Goal: Task Accomplishment & Management: Manage account settings

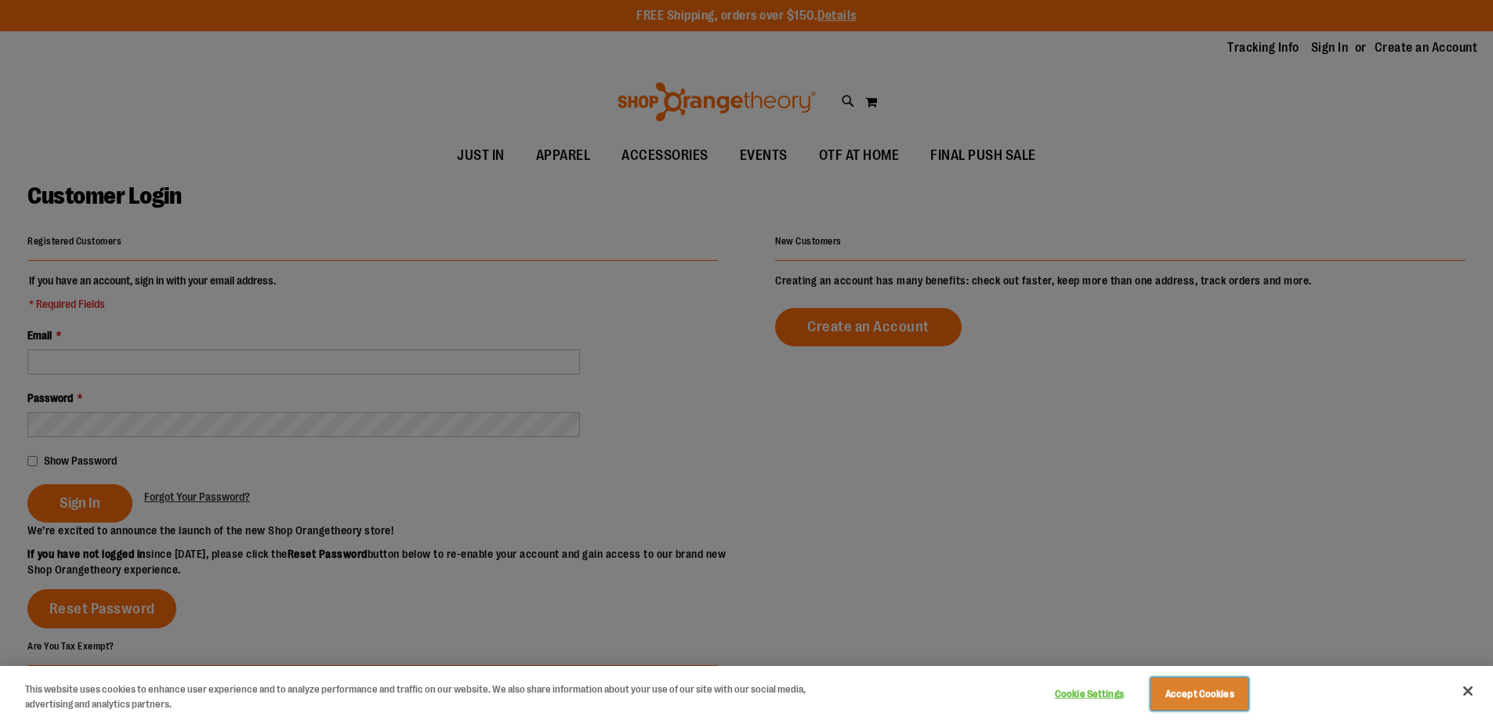
click at [1184, 691] on button "Accept Cookies" at bounding box center [1200, 694] width 98 height 33
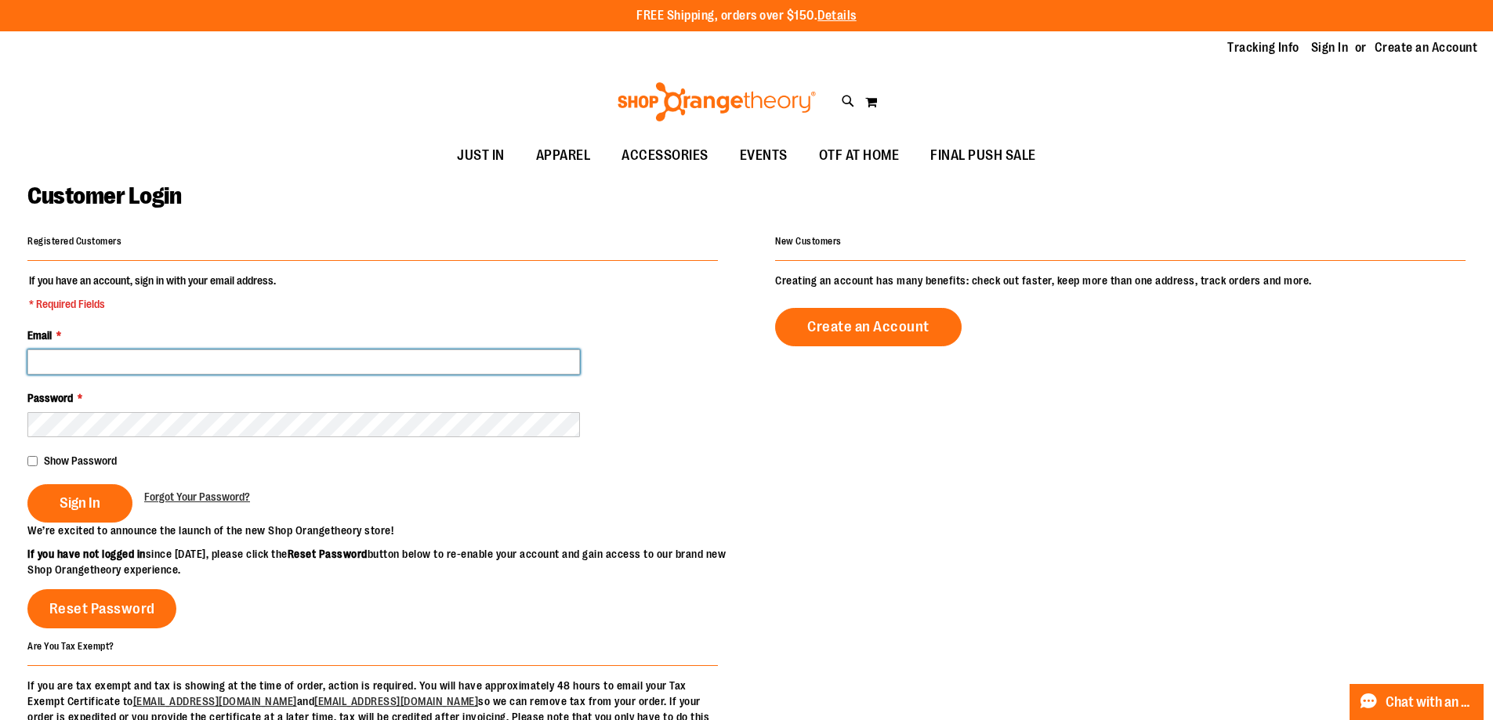
click at [165, 364] on input "Email *" at bounding box center [303, 362] width 553 height 25
type input "**********"
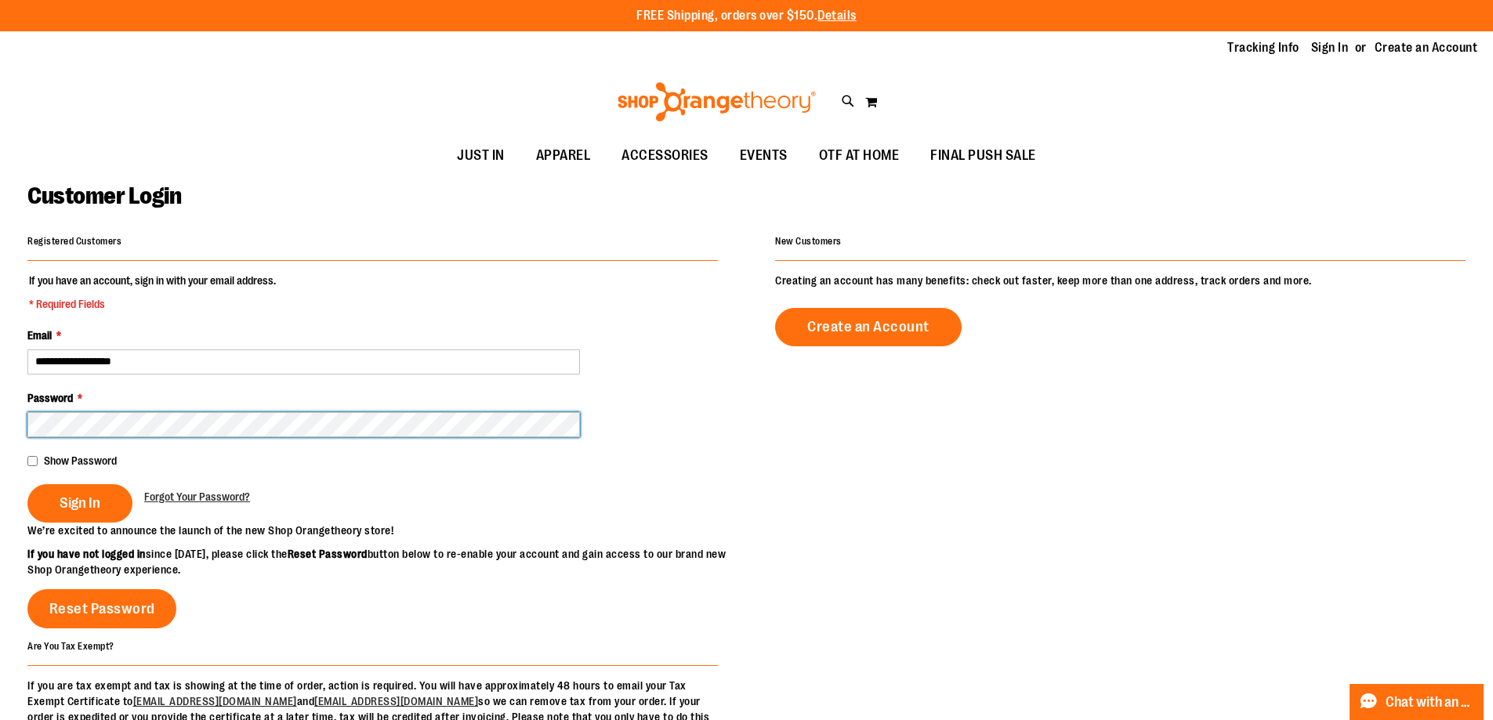
click at [27, 484] on button "Sign In" at bounding box center [79, 503] width 105 height 38
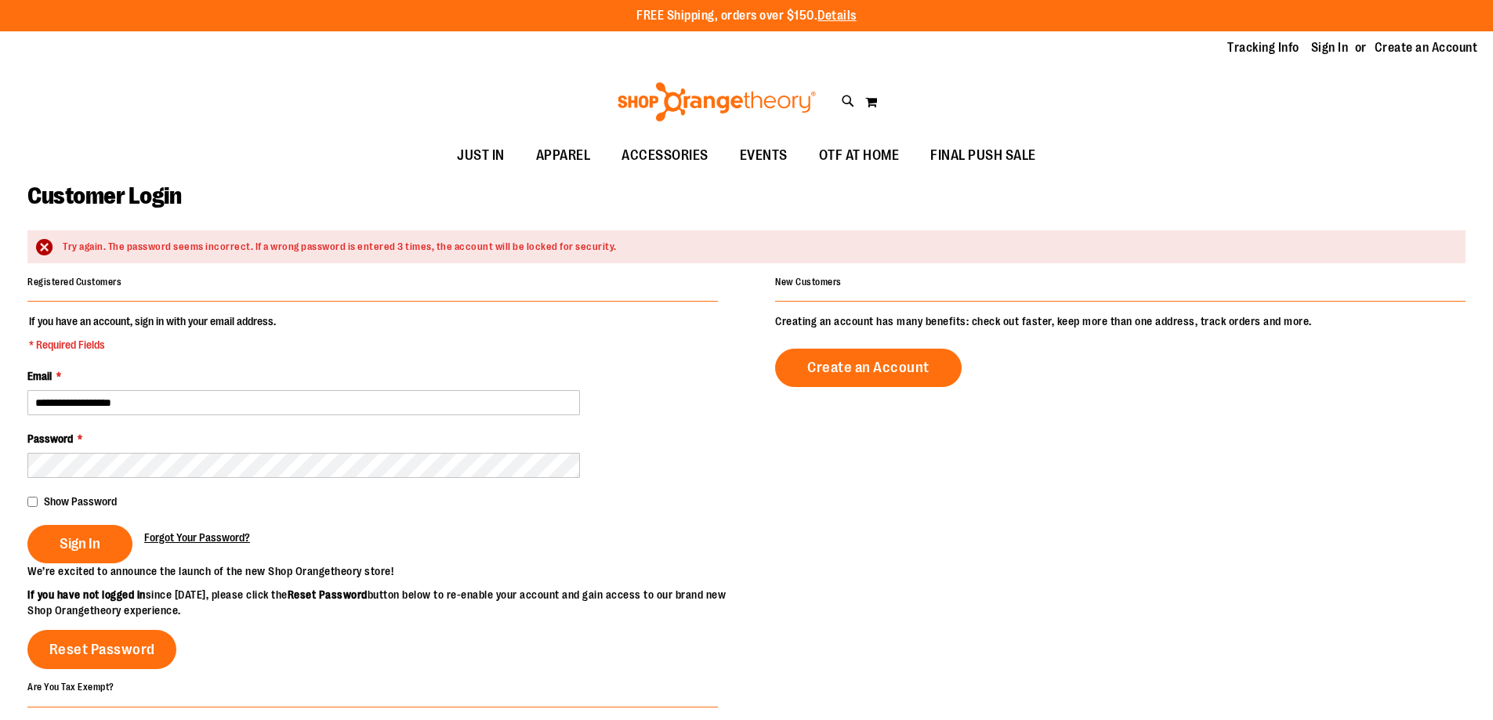
click at [172, 534] on span "Forgot Your Password?" at bounding box center [197, 537] width 106 height 13
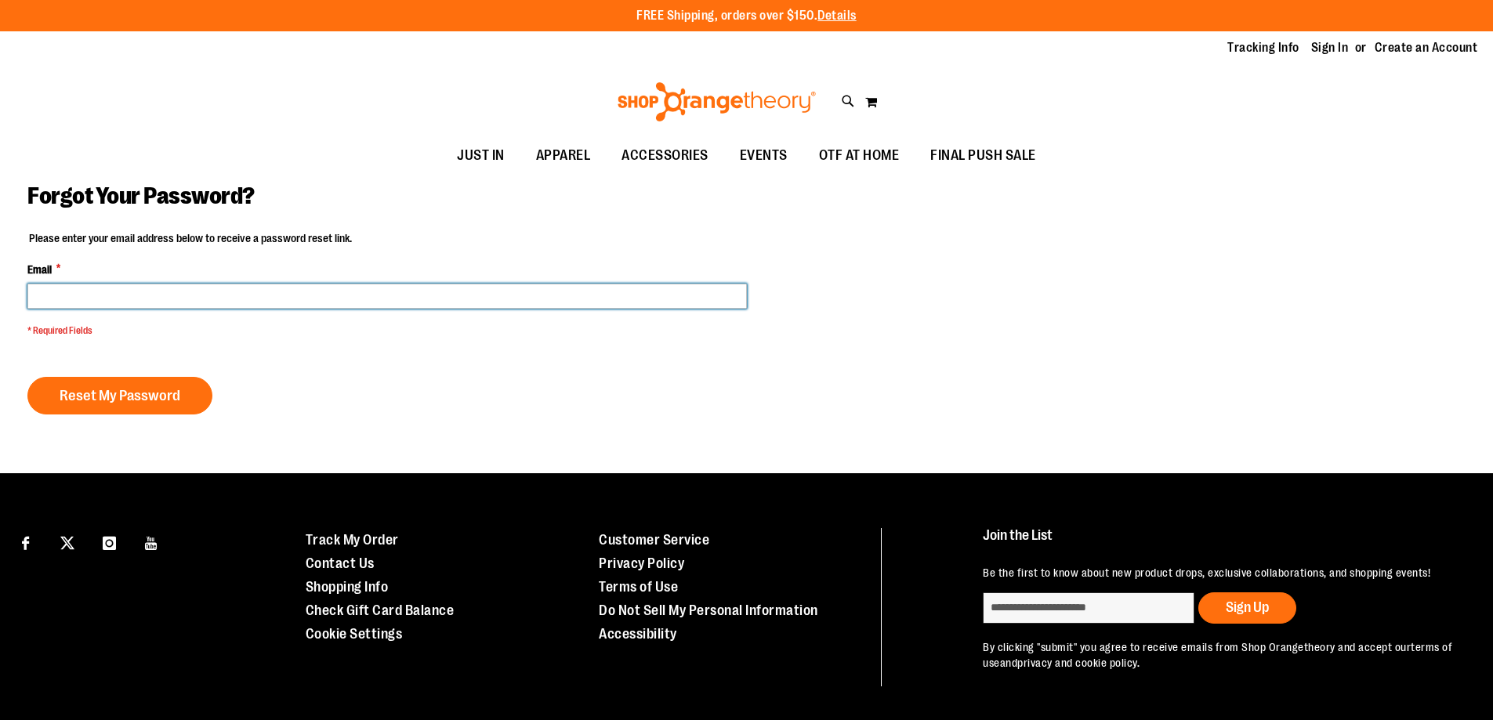
click at [134, 297] on input "Email *" at bounding box center [387, 296] width 720 height 25
